Goal: Information Seeking & Learning: Learn about a topic

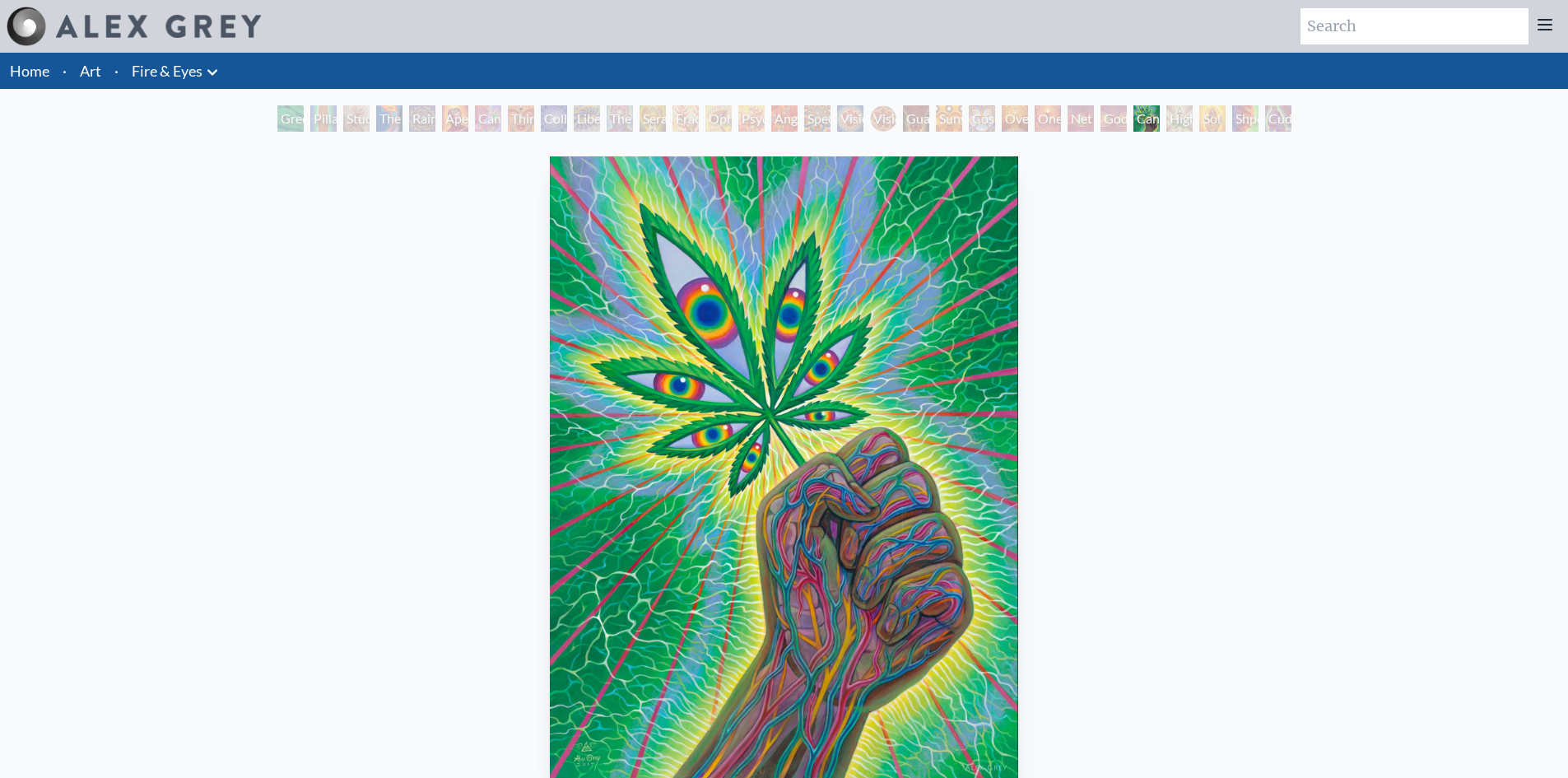
click at [30, 63] on link "Home" at bounding box center [30, 71] width 40 height 18
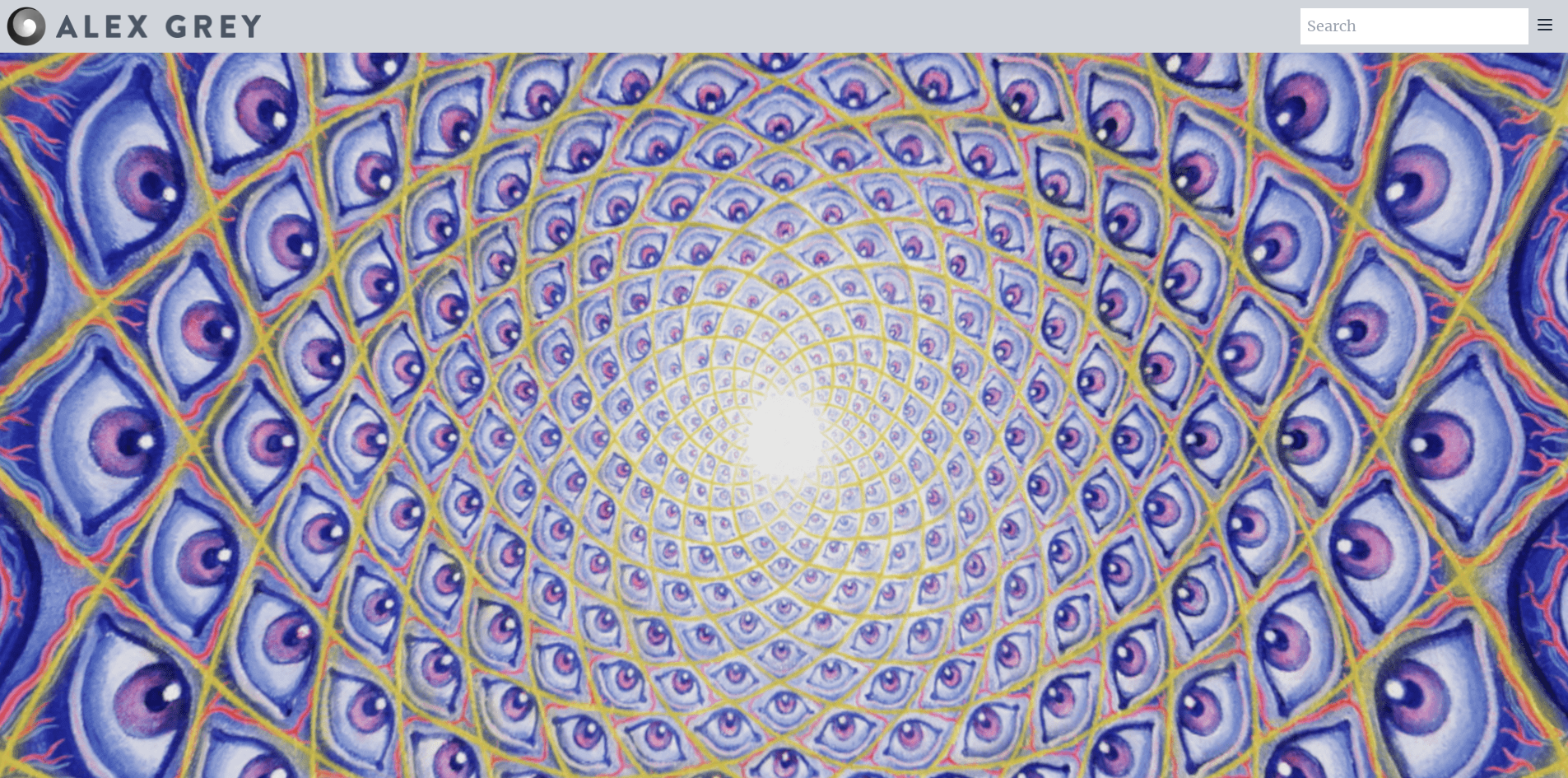
click at [124, 16] on img at bounding box center [158, 26] width 205 height 23
click at [127, 16] on img at bounding box center [158, 26] width 205 height 23
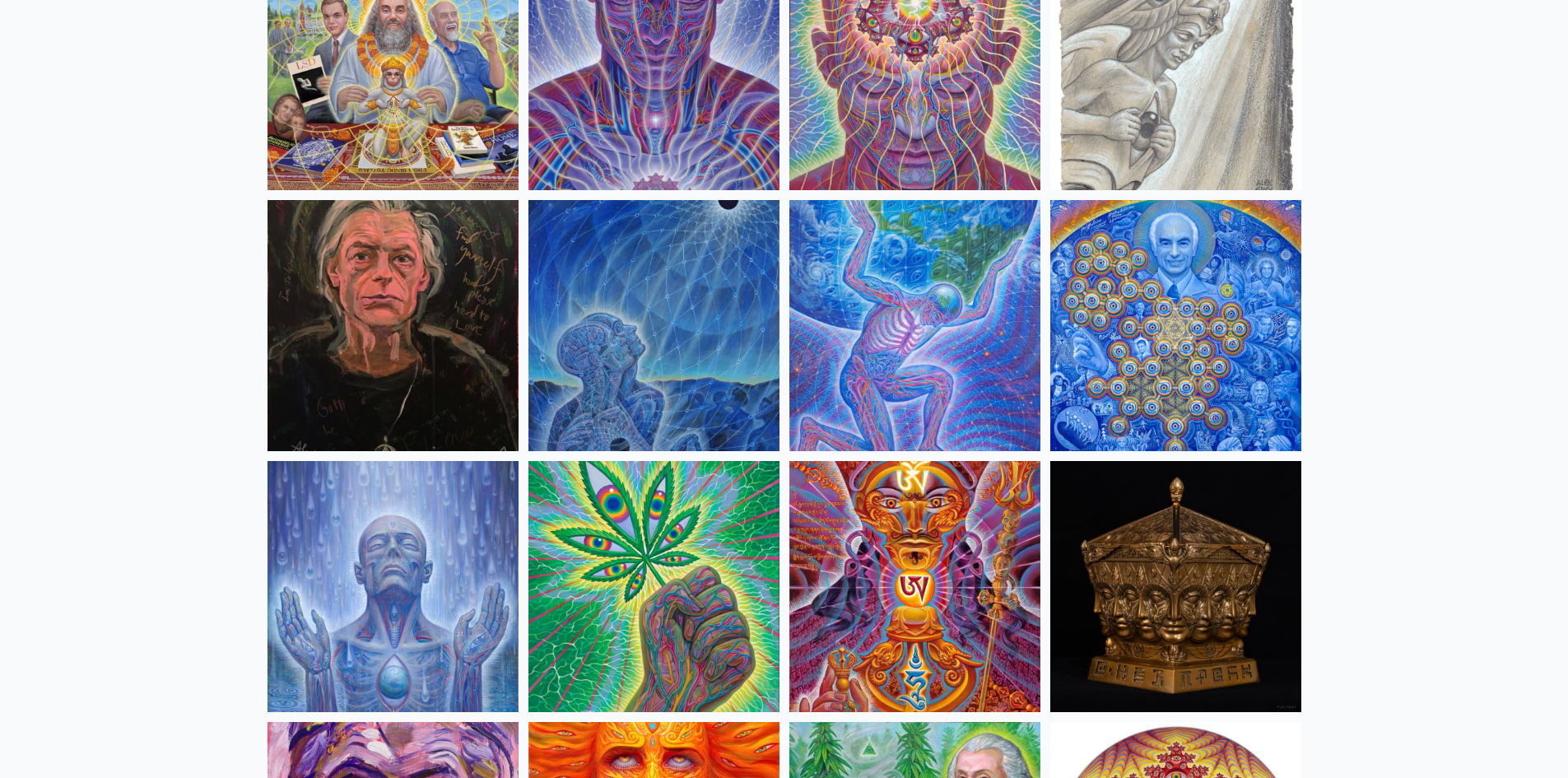
scroll to position [2070, 0]
click at [644, 301] on img at bounding box center [654, 326] width 251 height 251
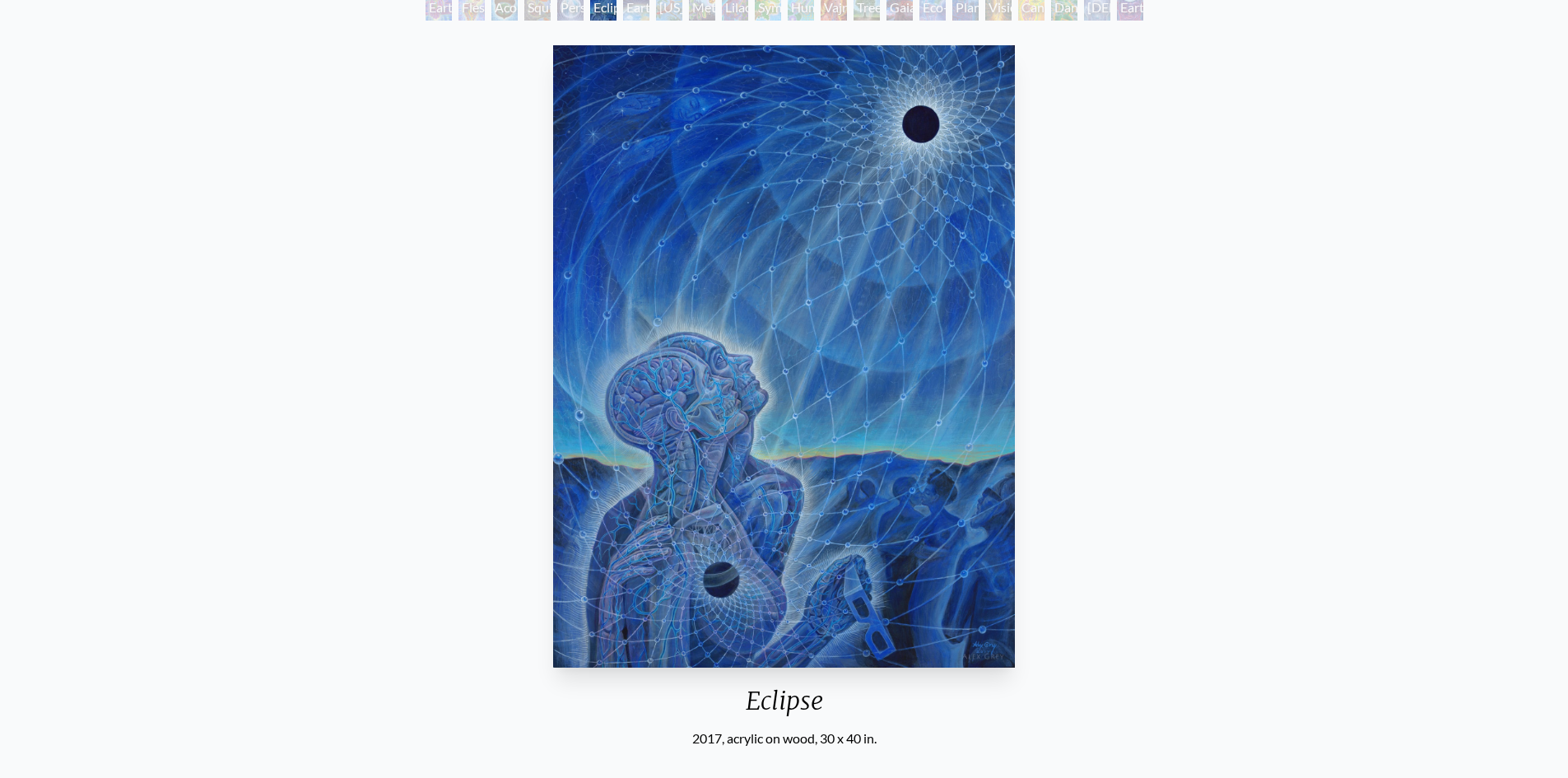
scroll to position [82, 0]
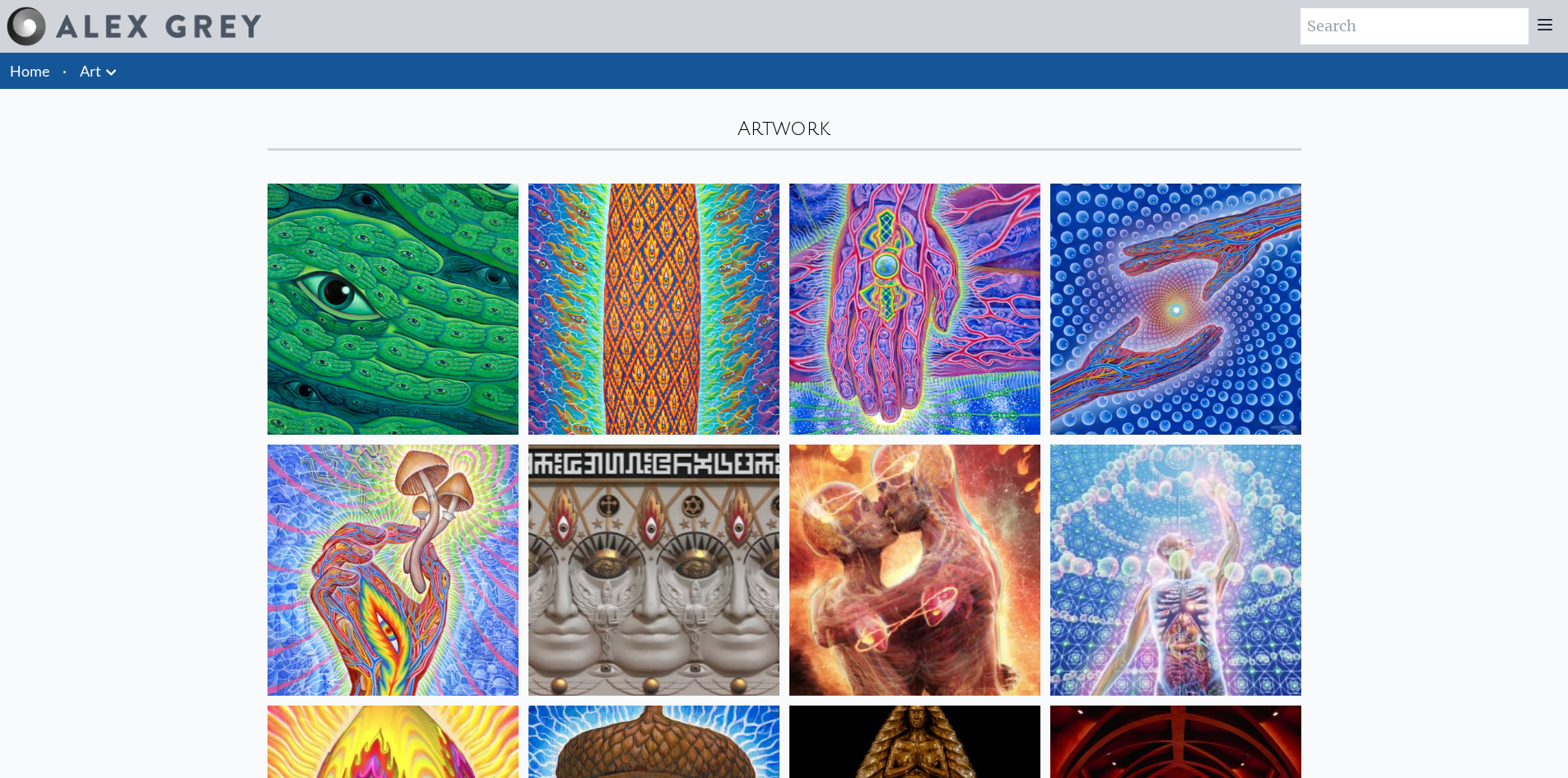
scroll to position [2070, 0]
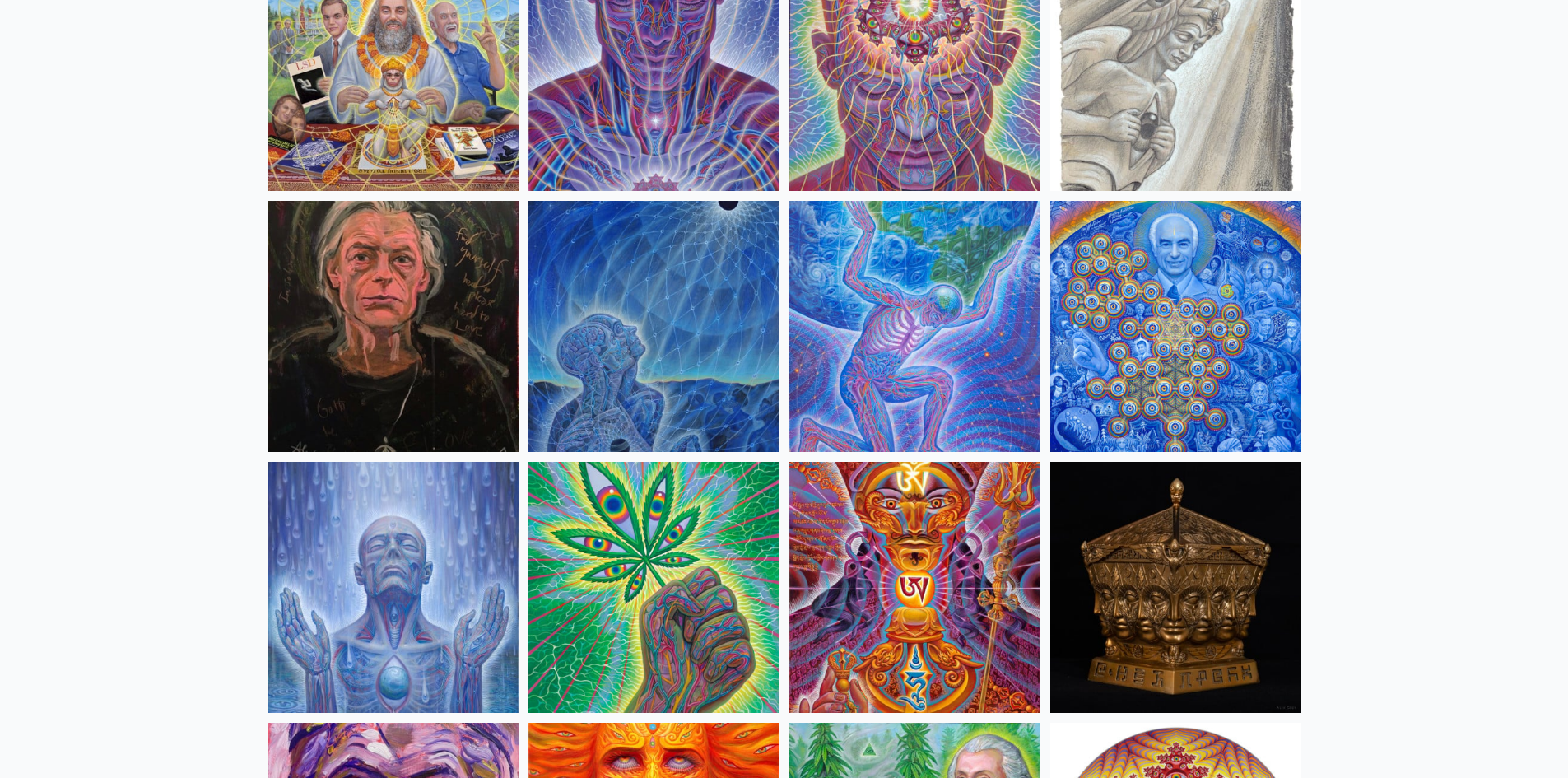
click at [841, 332] on img at bounding box center [915, 326] width 251 height 251
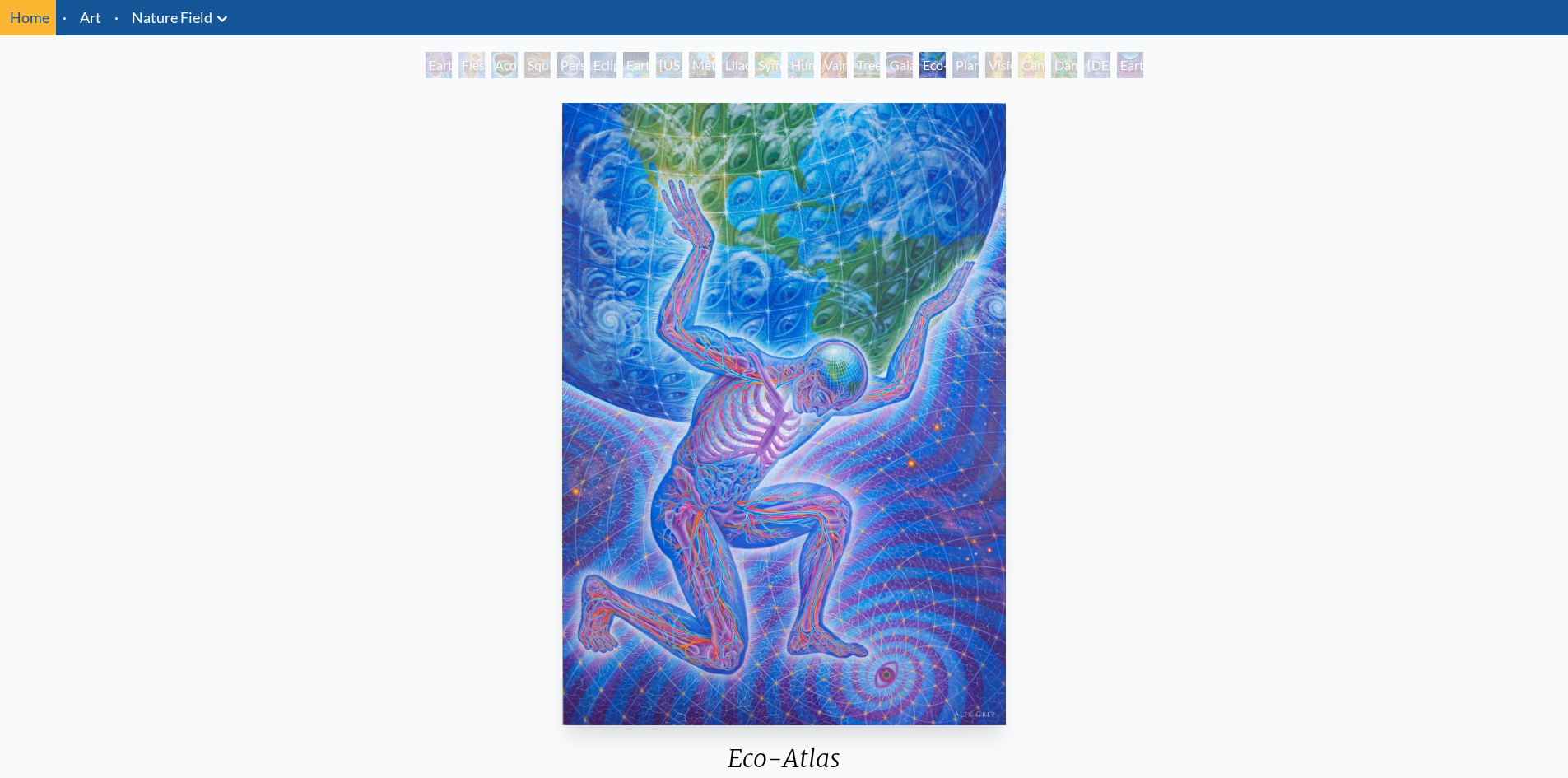
scroll to position [82, 0]
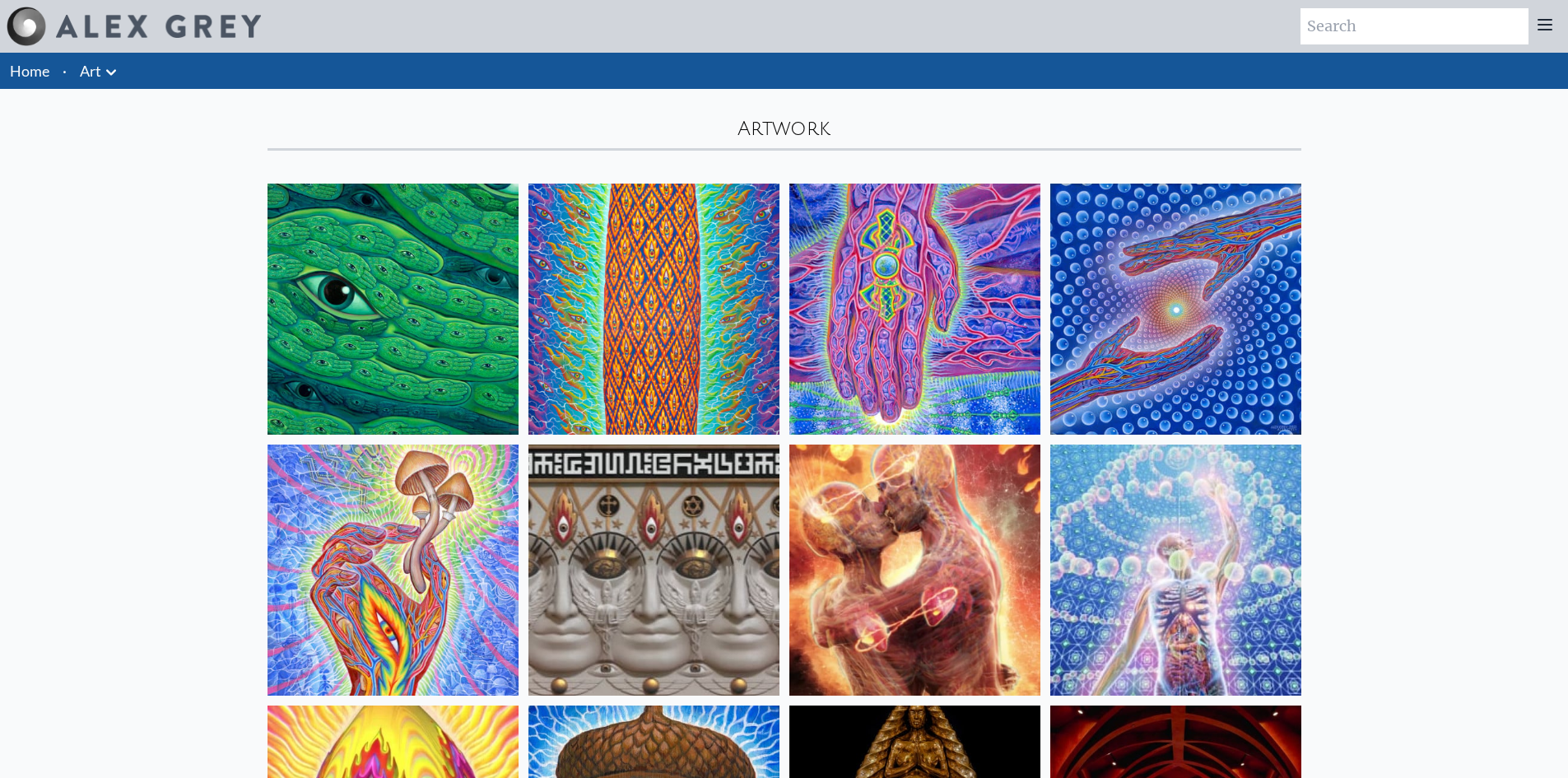
scroll to position [2070, 0]
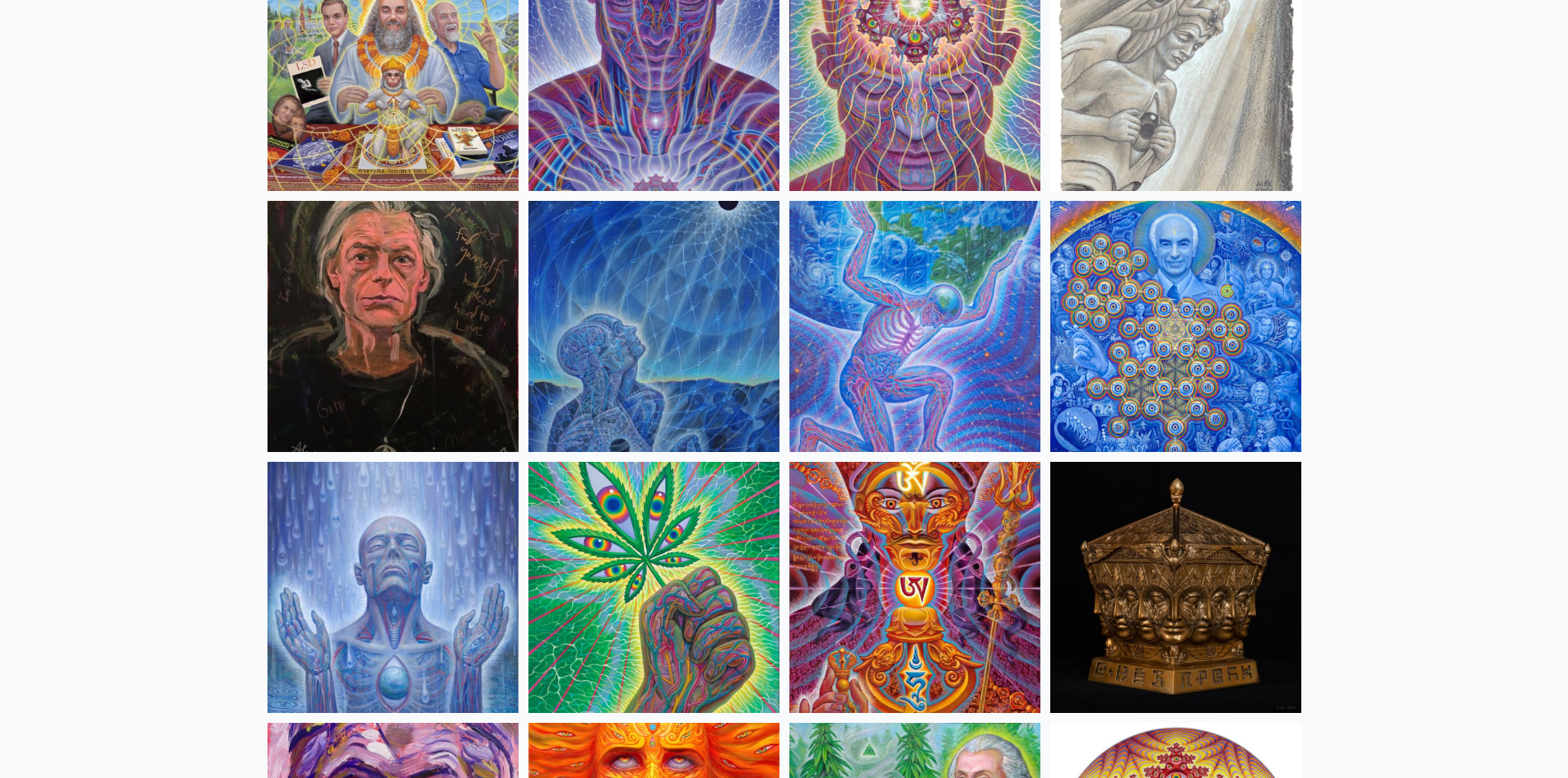
click at [660, 334] on img at bounding box center [654, 326] width 251 height 251
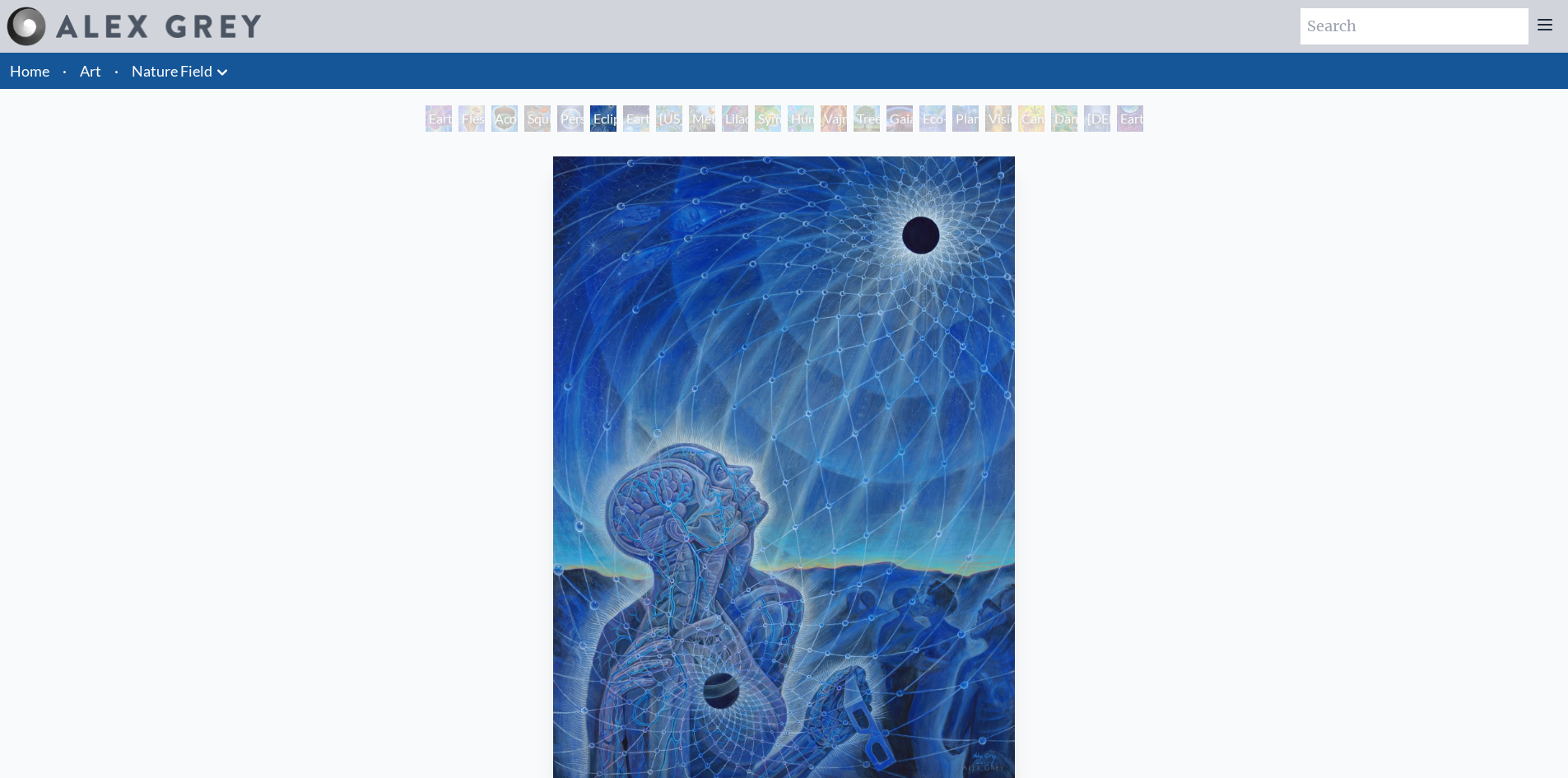
scroll to position [82, 0]
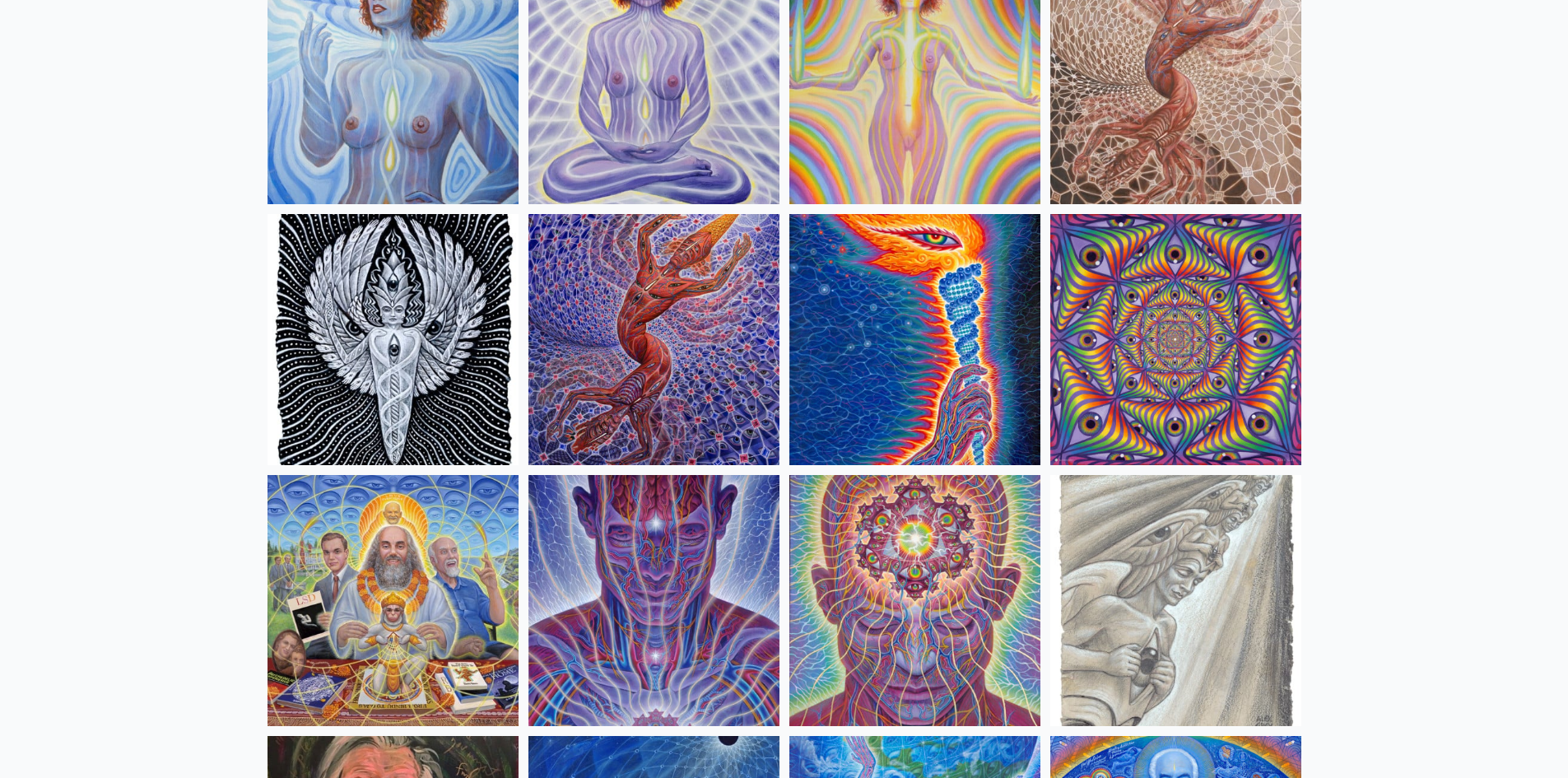
scroll to position [1563, 0]
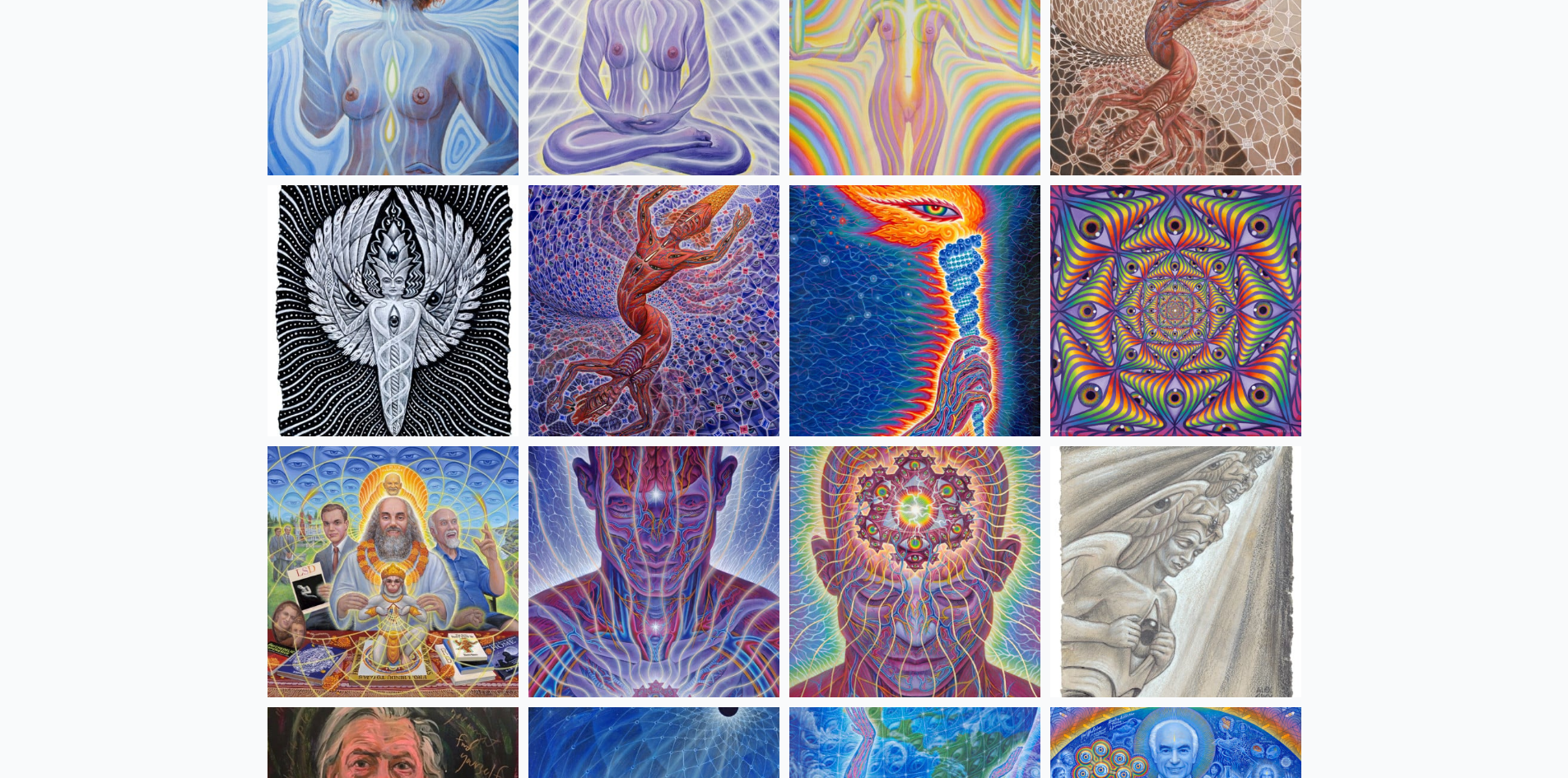
click at [649, 296] on img at bounding box center [654, 310] width 251 height 251
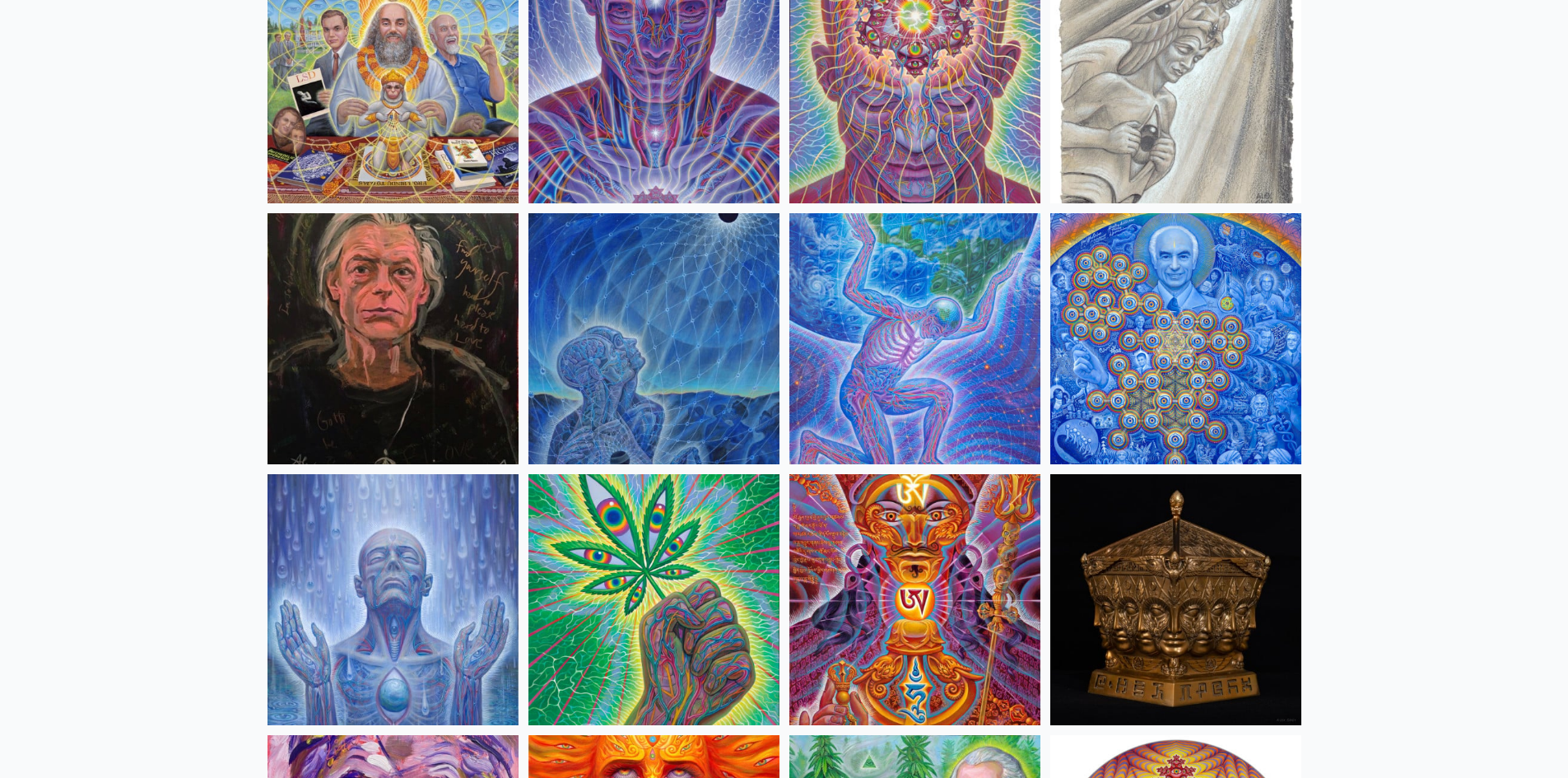
scroll to position [1975, 0]
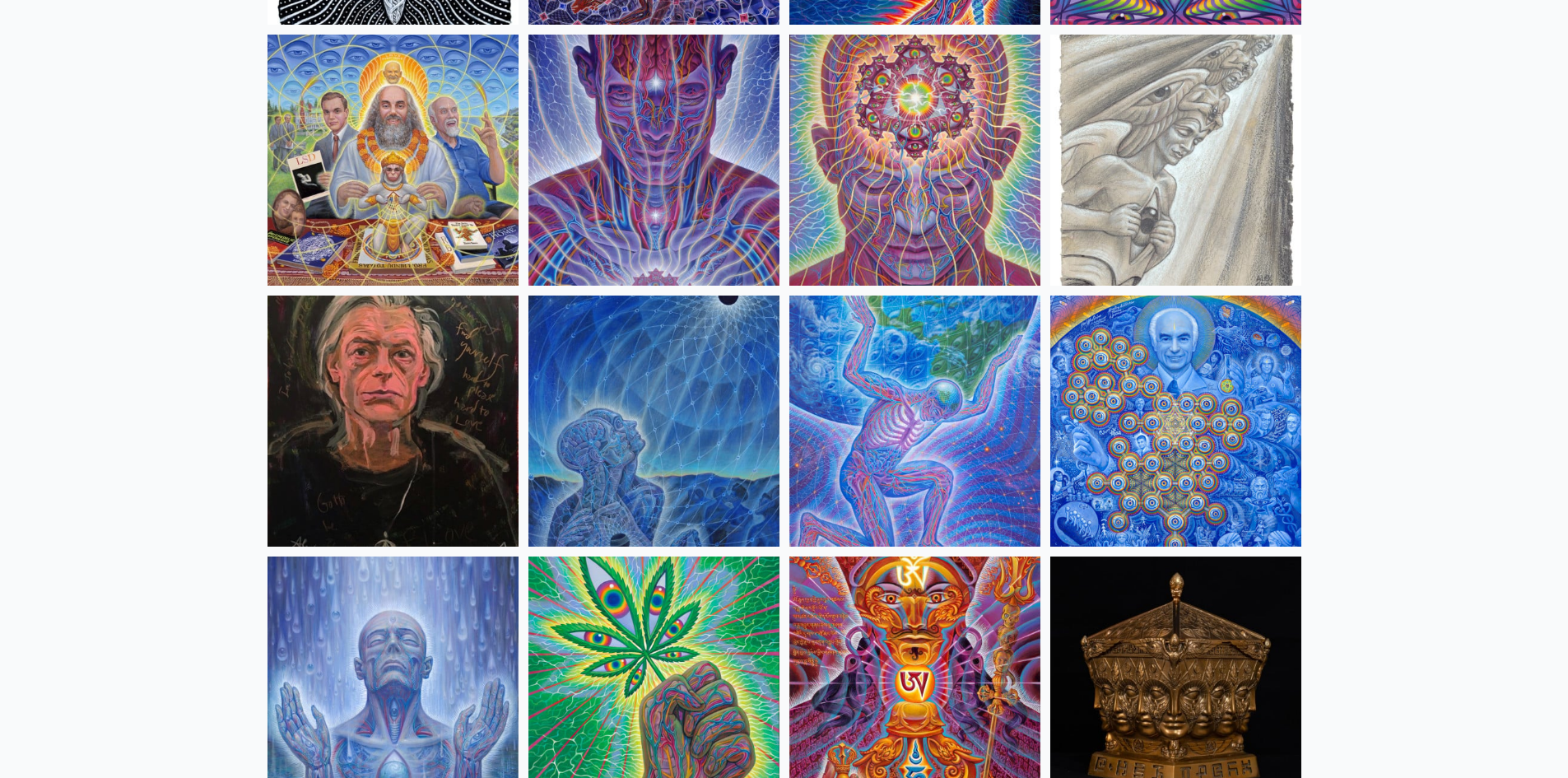
click at [937, 413] on img at bounding box center [915, 421] width 251 height 251
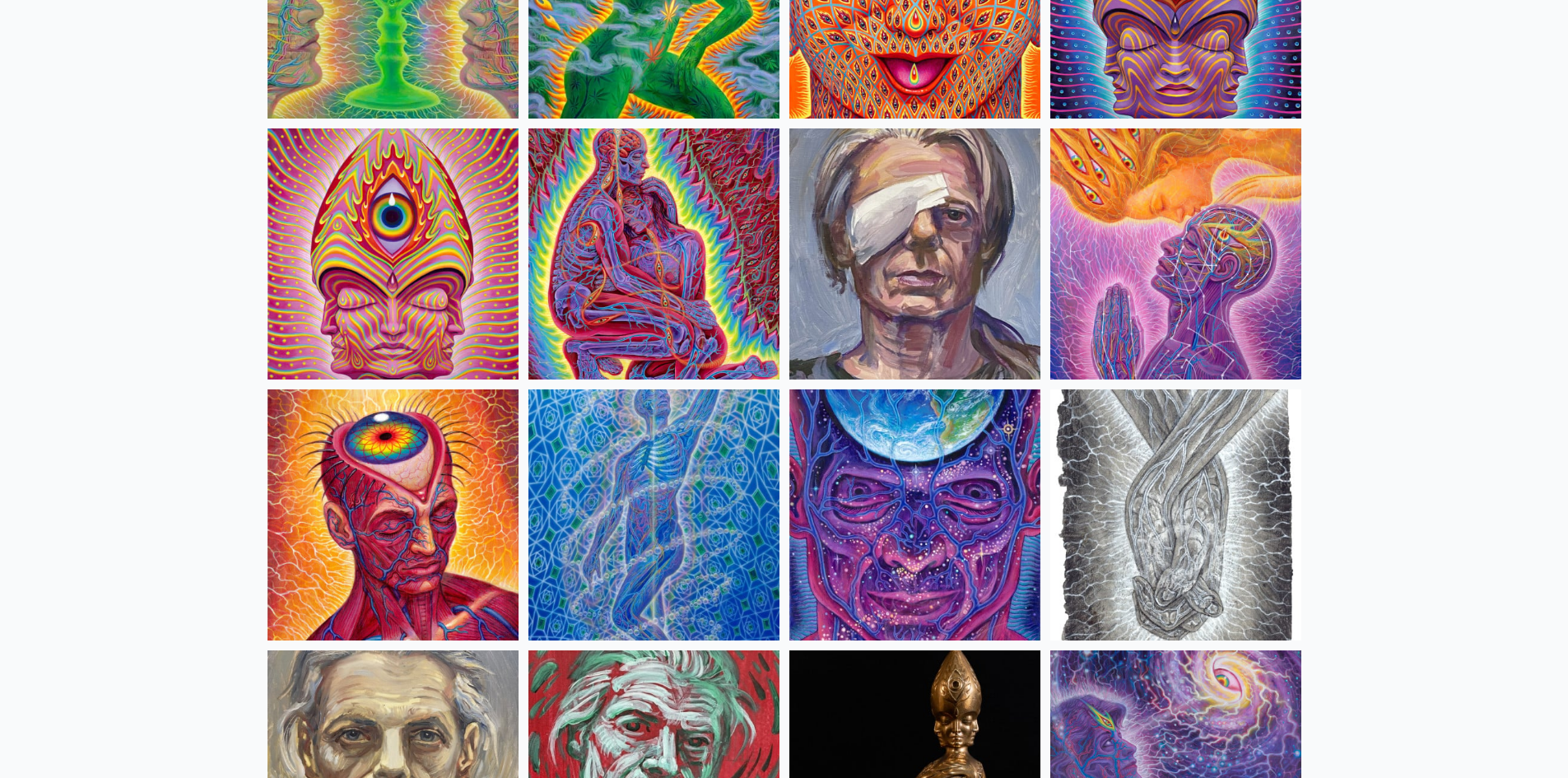
scroll to position [3456, 0]
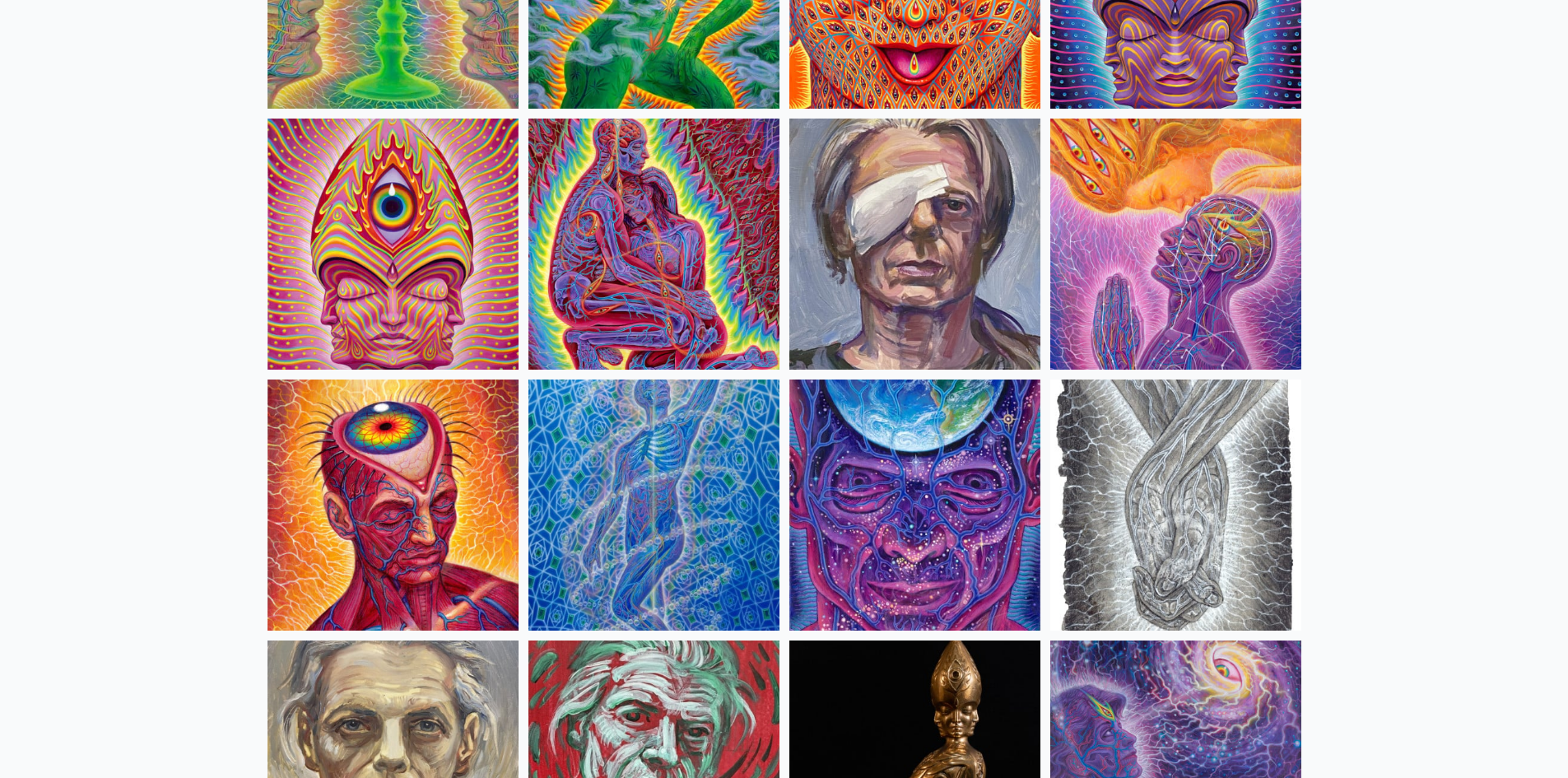
click at [362, 542] on img at bounding box center [393, 505] width 251 height 251
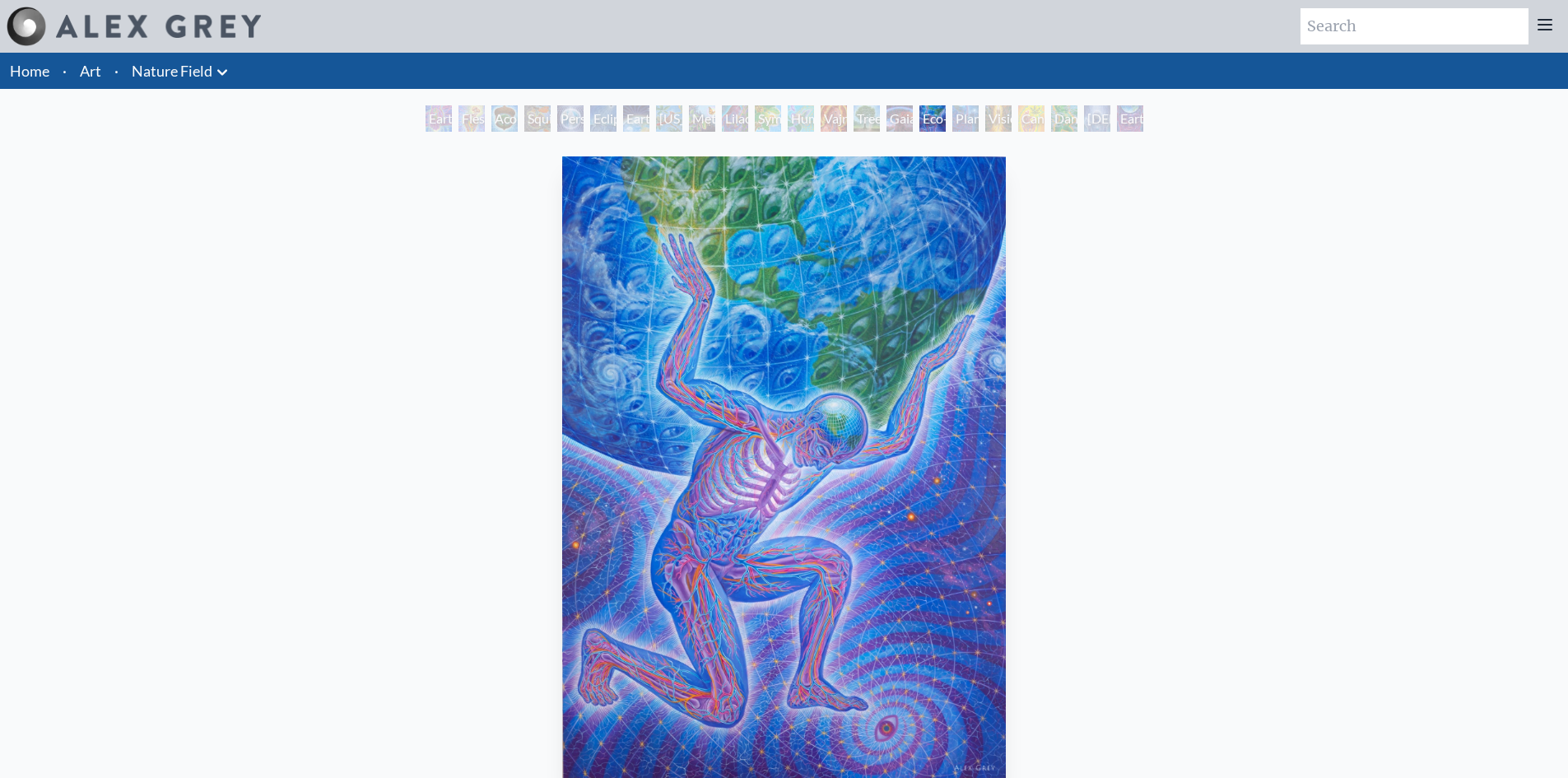
scroll to position [82, 0]
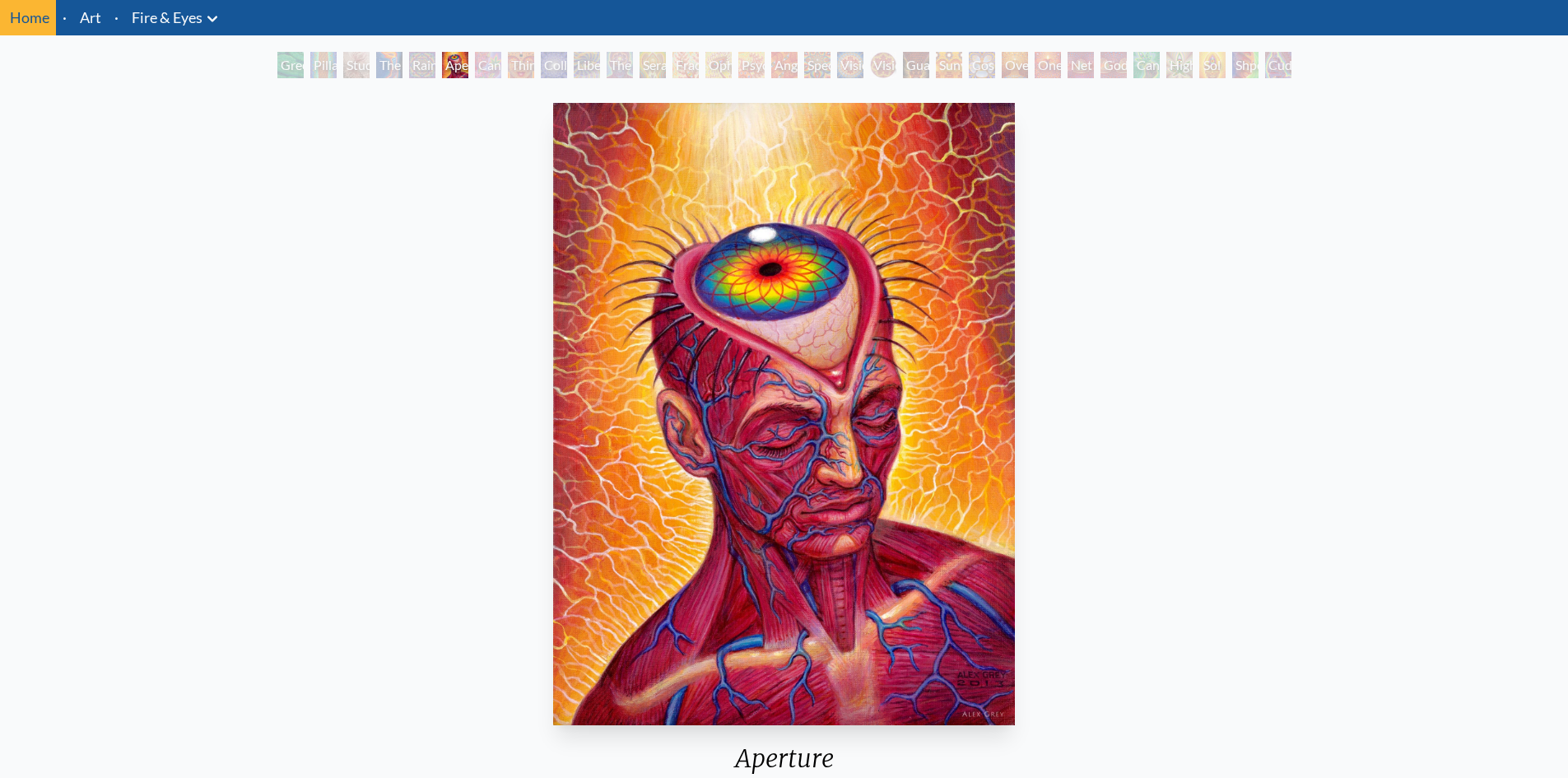
scroll to position [82, 0]
